Goal: Information Seeking & Learning: Learn about a topic

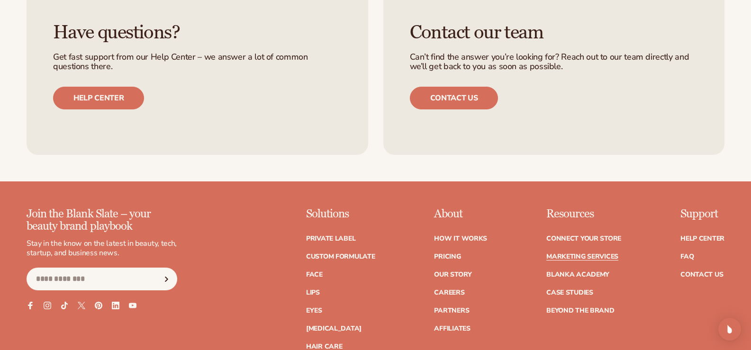
scroll to position [2086, 0]
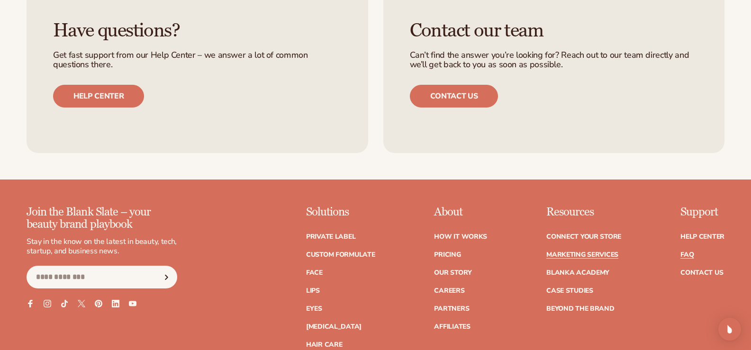
click at [691, 257] on link "FAQ" at bounding box center [687, 255] width 13 height 7
